Goal: Check status: Check status

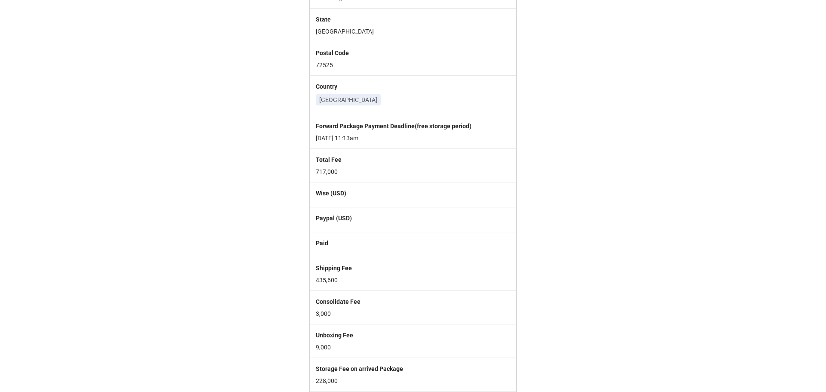
scroll to position [249, 0]
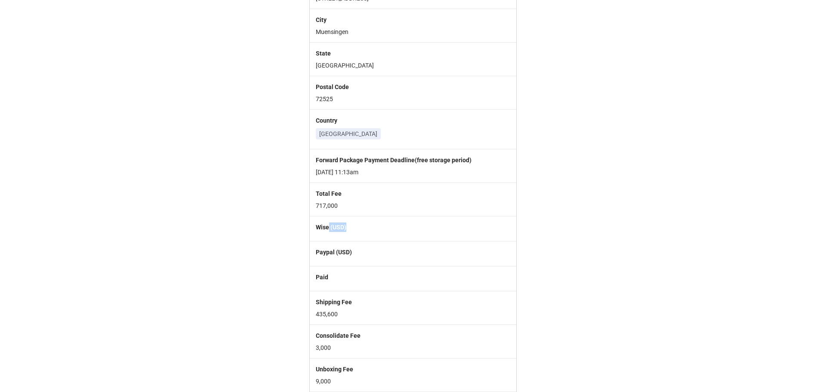
drag, startPoint x: 326, startPoint y: 233, endPoint x: 368, endPoint y: 239, distance: 42.9
click at [362, 235] on div "Wise (USD)" at bounding box center [413, 228] width 206 height 25
click at [359, 259] on div "Paypal (USD)" at bounding box center [413, 253] width 194 height 12
drag, startPoint x: 361, startPoint y: 257, endPoint x: 310, endPoint y: 229, distance: 57.8
click at [310, 229] on div "Forward ID AS93225-10 Reciever Name Annika Schmidberger Tax ID DE50851447129094…" at bounding box center [413, 396] width 206 height 1110
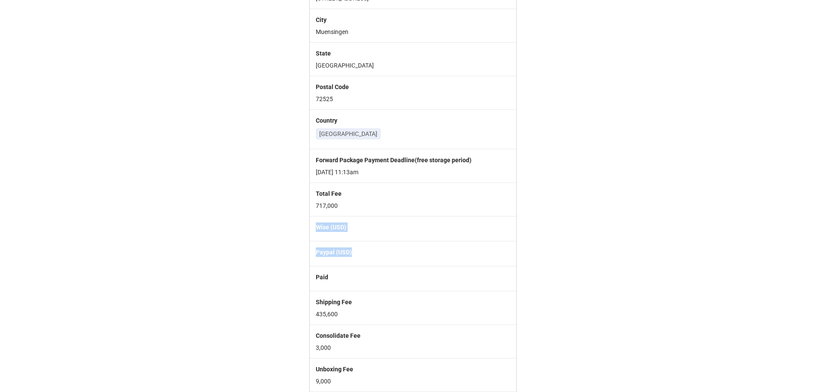
click at [330, 234] on div "Wise (USD)" at bounding box center [413, 228] width 194 height 12
click at [339, 228] on b "Wise (USD)" at bounding box center [331, 227] width 31 height 7
drag, startPoint x: 352, startPoint y: 224, endPoint x: 316, endPoint y: 224, distance: 35.7
click at [316, 224] on label "Wise (USD)" at bounding box center [413, 226] width 194 height 9
click at [353, 251] on label "Paypal (USD)" at bounding box center [413, 251] width 194 height 9
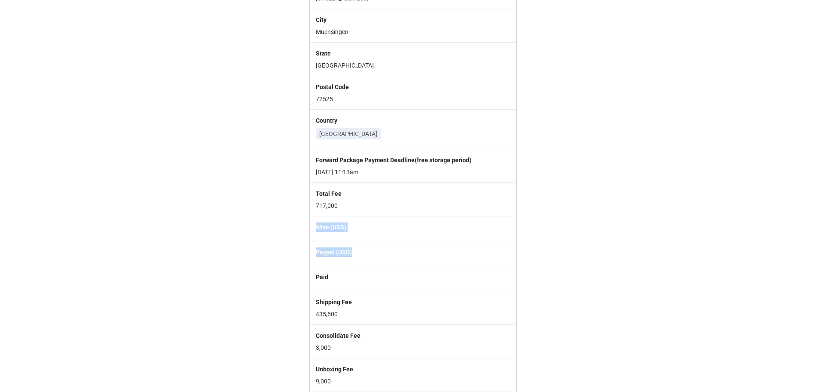
drag, startPoint x: 353, startPoint y: 252, endPoint x: 307, endPoint y: 226, distance: 53.3
click at [307, 226] on div "Forward ID AS93225-10 Reciever Name Annika Schmidberger Tax ID DE50851447129094…" at bounding box center [413, 396] width 220 height 1110
click at [343, 238] on div "Wise (USD)" at bounding box center [413, 228] width 206 height 25
